Goal: Task Accomplishment & Management: Complete application form

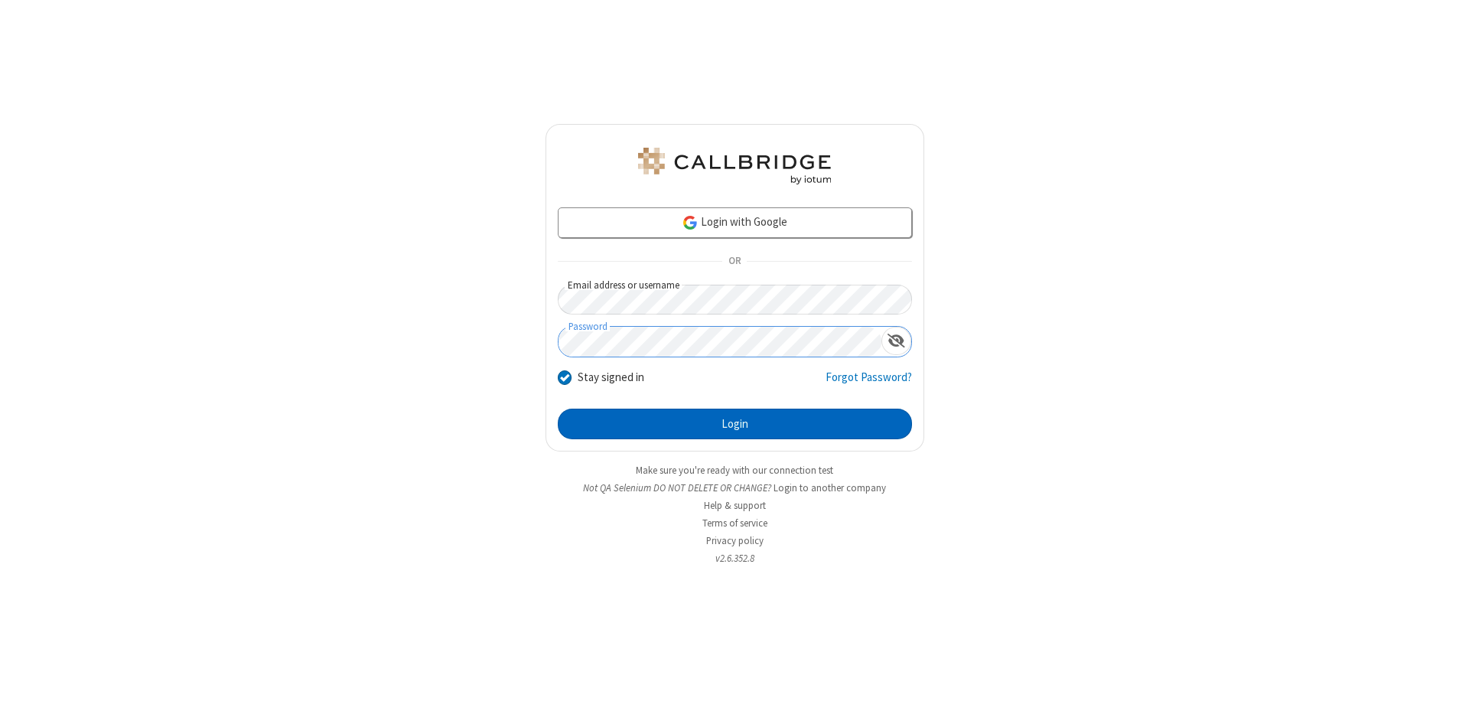
click at [735, 424] on button "Login" at bounding box center [735, 424] width 354 height 31
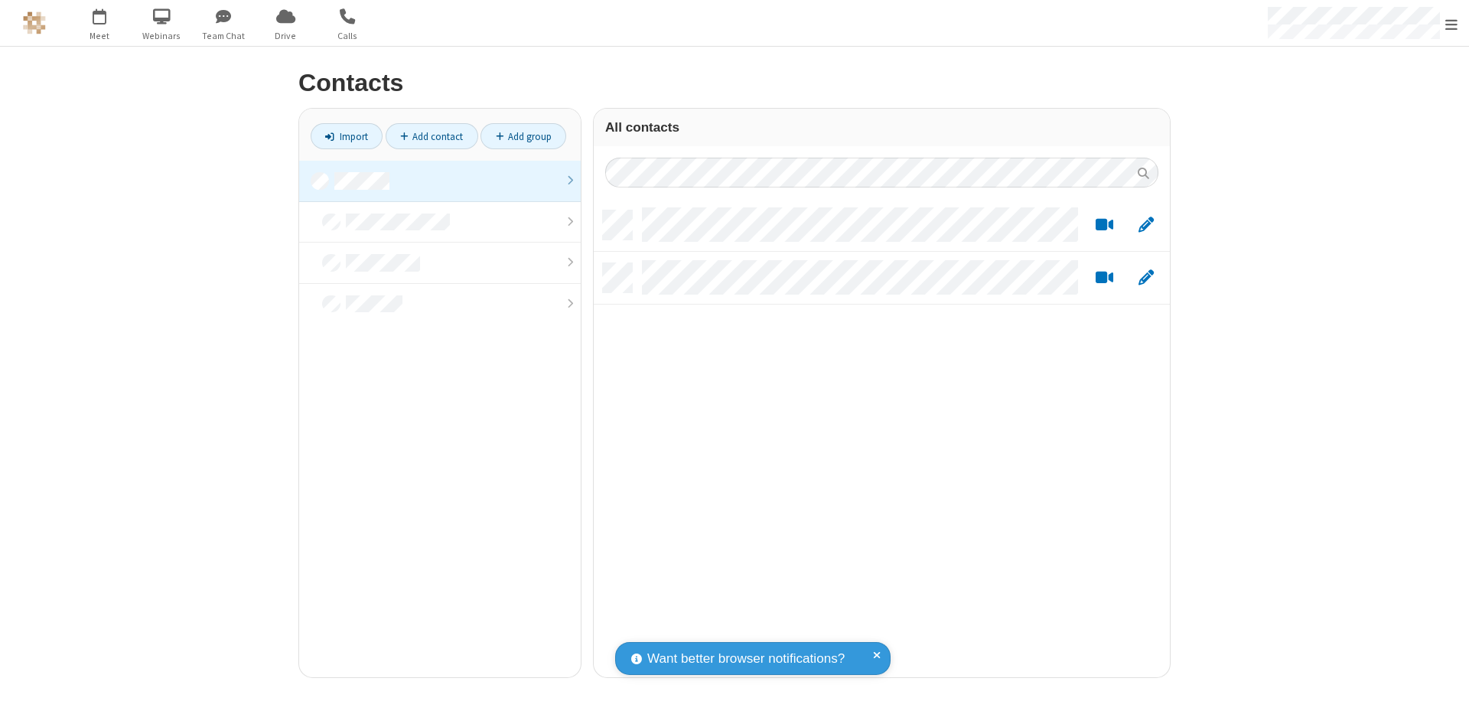
click at [440, 181] on link at bounding box center [440, 181] width 282 height 41
click at [432, 136] on link "Add contact" at bounding box center [432, 136] width 93 height 26
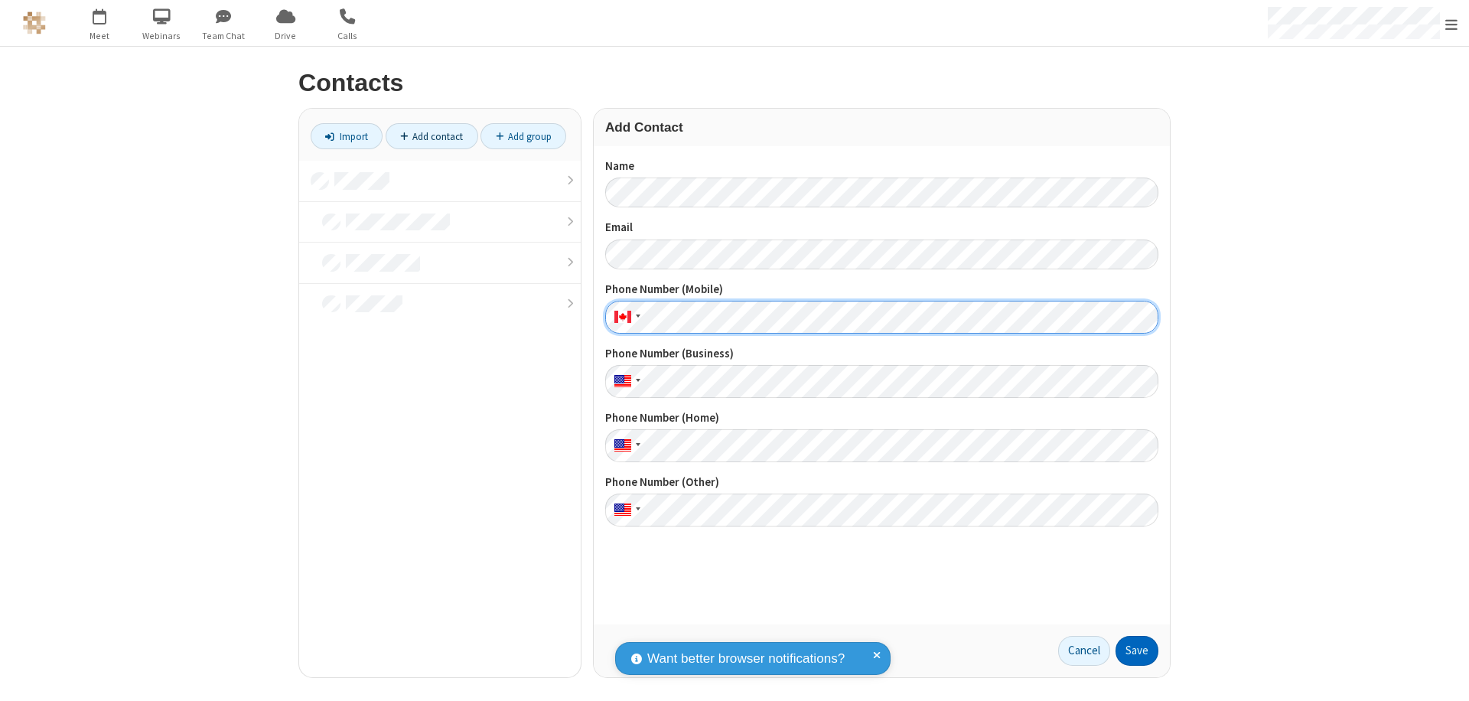
click at [1137, 650] on button "Save" at bounding box center [1137, 651] width 43 height 31
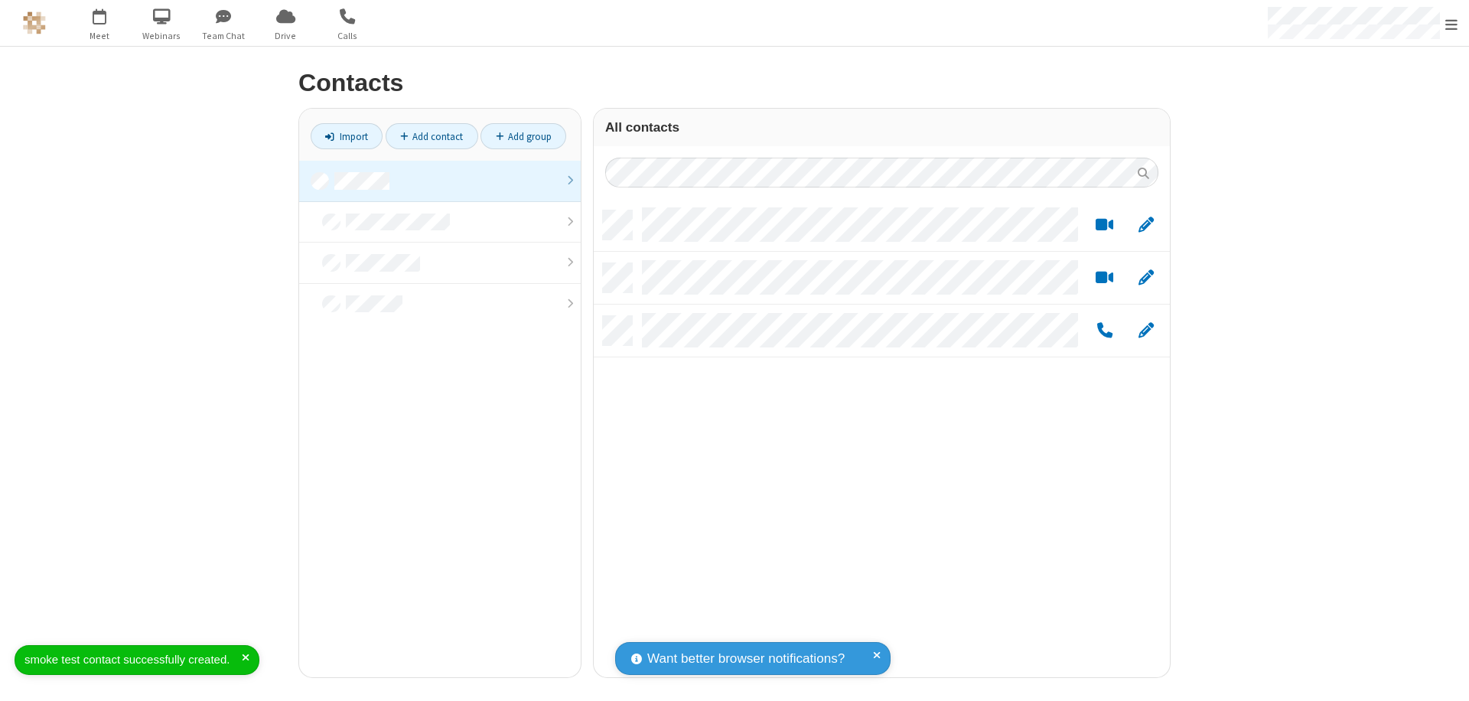
scroll to position [467, 565]
click at [432, 136] on link "Add contact" at bounding box center [432, 136] width 93 height 26
